Goal: Register for event/course

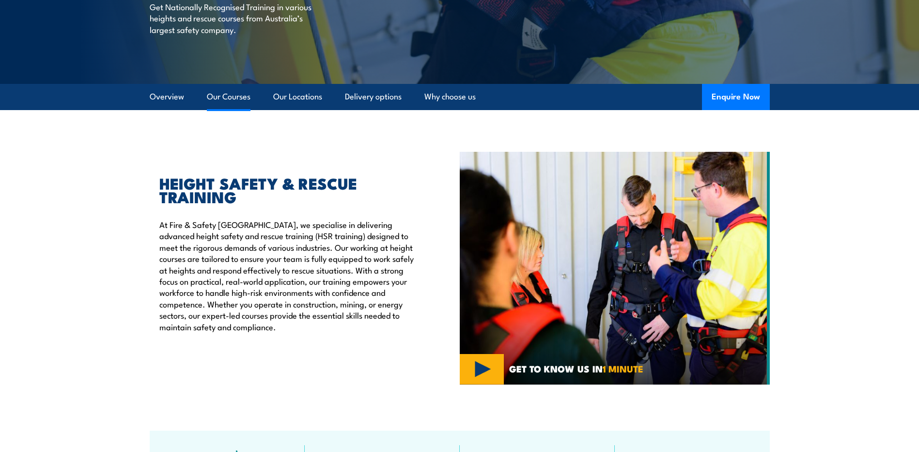
click at [227, 97] on link "Our Courses" at bounding box center [229, 97] width 44 height 26
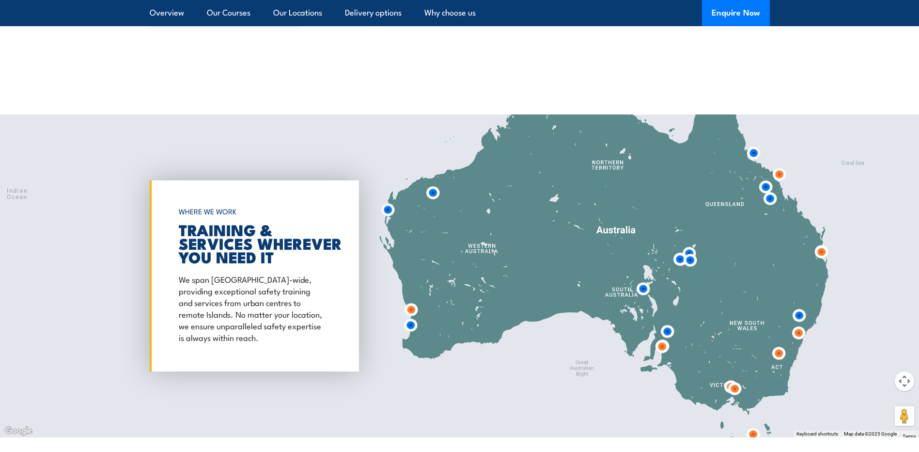
scroll to position [1510, 0]
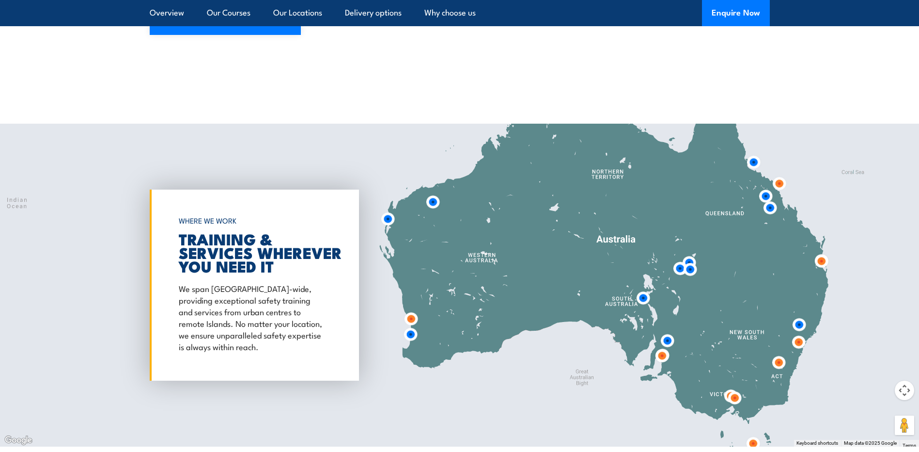
click at [734, 389] on img at bounding box center [735, 398] width 18 height 18
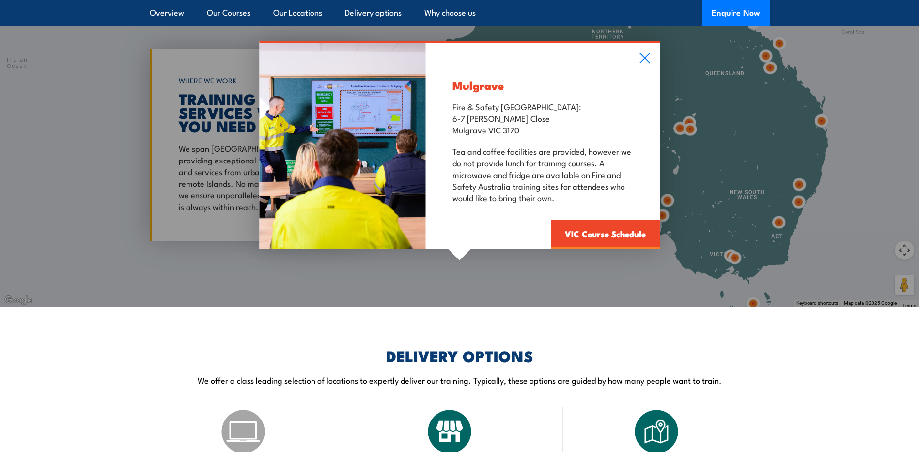
scroll to position [1656, 0]
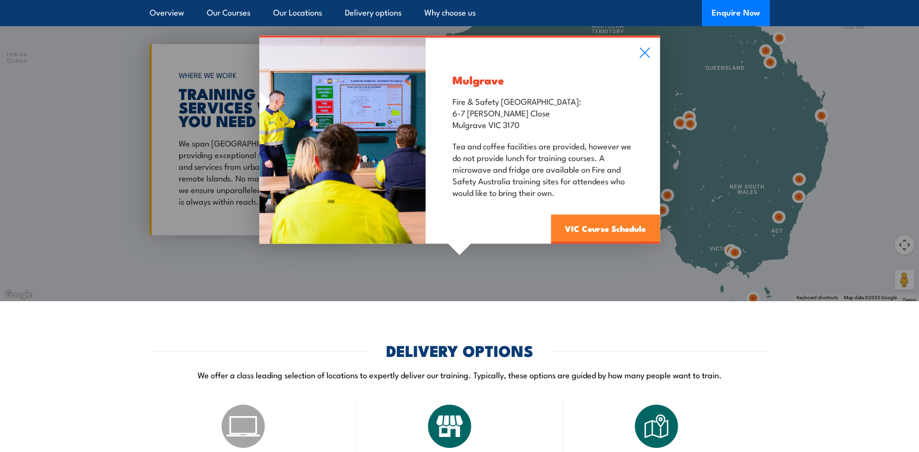
click at [583, 219] on link "VIC Course Schedule" at bounding box center [605, 229] width 109 height 29
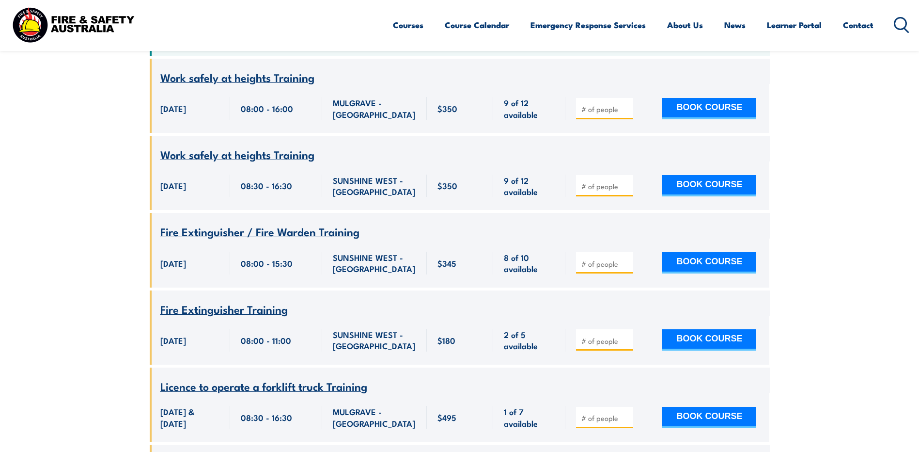
scroll to position [465, 0]
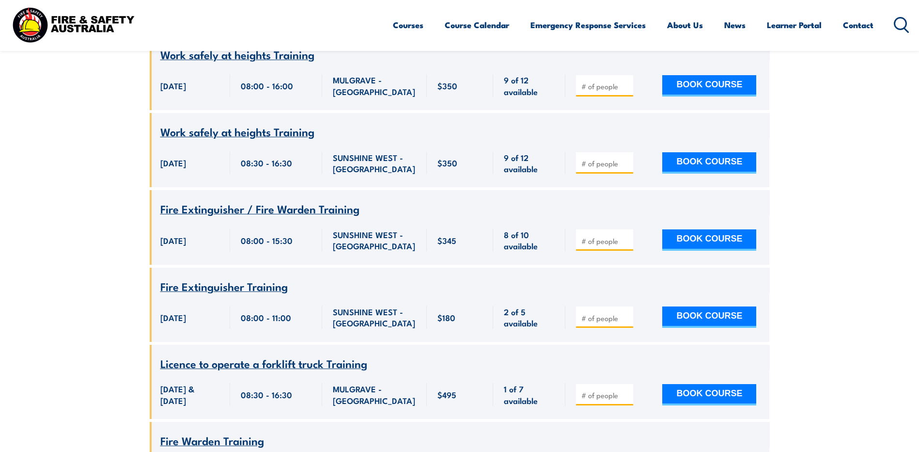
click at [206, 278] on span "Fire Extinguisher Training" at bounding box center [223, 286] width 127 height 16
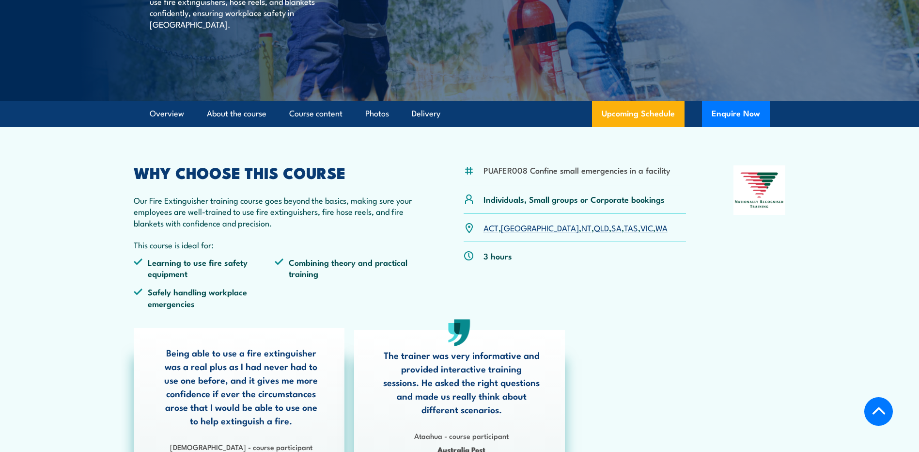
scroll to position [242, 0]
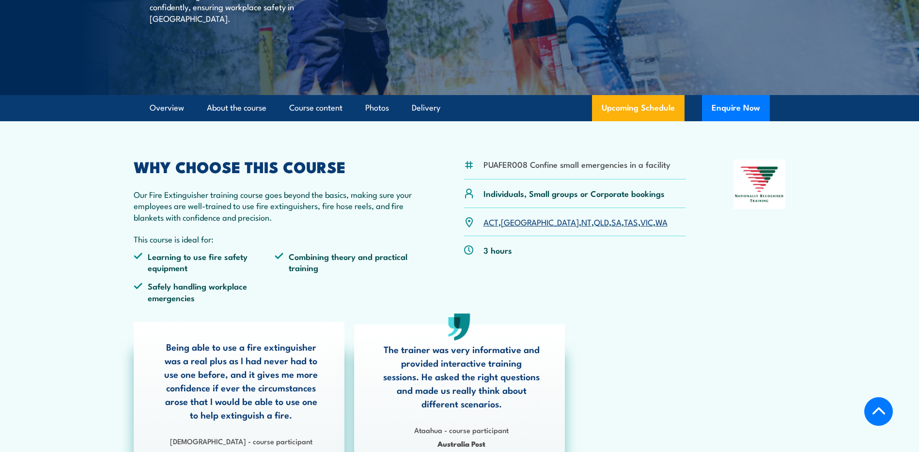
drag, startPoint x: 598, startPoint y: 222, endPoint x: 592, endPoint y: 234, distance: 12.8
click at [641, 222] on link "VIC" at bounding box center [647, 222] width 13 height 12
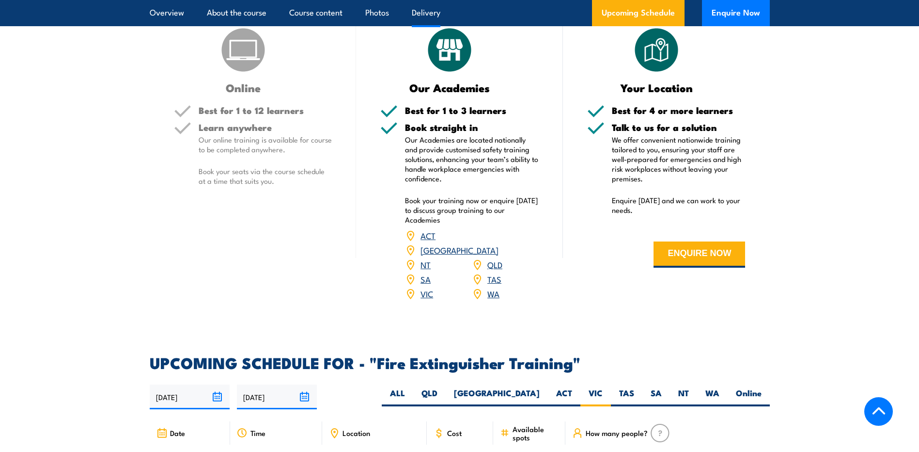
scroll to position [1093, 0]
